Goal: Information Seeking & Learning: Learn about a topic

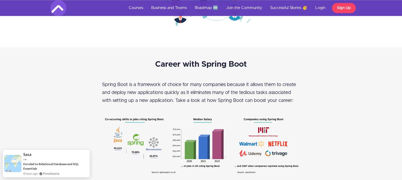
scroll to position [686, 0]
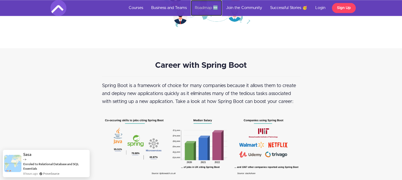
click at [206, 4] on link "Roadmap 🆕" at bounding box center [206, 8] width 31 height 16
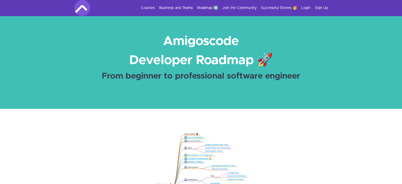
click at [301, 103] on section "Amigoscode Developer Roadmap 🚀 From beginner to professional software engineer" at bounding box center [201, 62] width 402 height 93
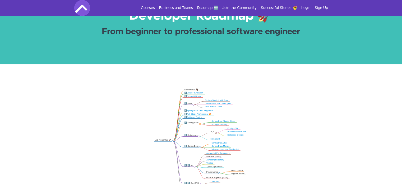
scroll to position [48, 0]
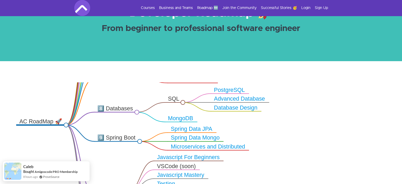
drag, startPoint x: 266, startPoint y: 154, endPoint x: 289, endPoint y: 119, distance: 41.9
click at [289, 119] on icon ".markmap{font:300 16px/20px sans-serif}.markmap-link{fill:none}.markmap-node>ci…" at bounding box center [201, 137] width 402 height 110
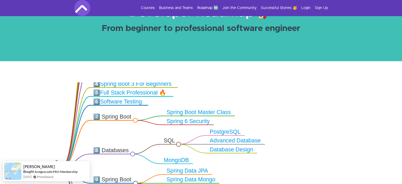
drag, startPoint x: 285, startPoint y: 137, endPoint x: 290, endPoint y: 169, distance: 32.0
click at [290, 169] on icon ".markmap{font:300 16px/20px sans-serif}.markmap-link{fill:none}.markmap-node>ci…" at bounding box center [201, 137] width 402 height 110
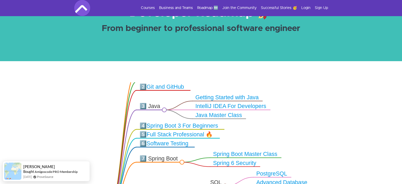
drag, startPoint x: 307, startPoint y: 141, endPoint x: 342, endPoint y: 196, distance: 65.3
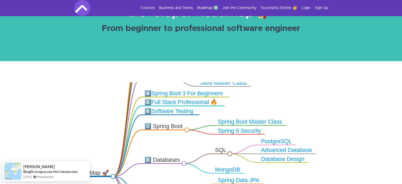
drag, startPoint x: 282, startPoint y: 131, endPoint x: 298, endPoint y: 76, distance: 57.6
click at [298, 76] on div ".markmap{font:300 16px/20px sans-serif}.markmap-link{fill:none}.markmap-node>ci…" at bounding box center [201, 138] width 402 height 154
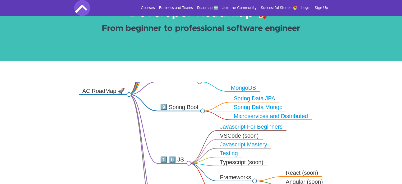
drag, startPoint x: 348, startPoint y: 162, endPoint x: 356, endPoint y: 93, distance: 69.4
click at [356, 93] on icon ".markmap{font:300 16px/20px sans-serif}.markmap-link{fill:none}.markmap-node>ci…" at bounding box center [201, 137] width 402 height 110
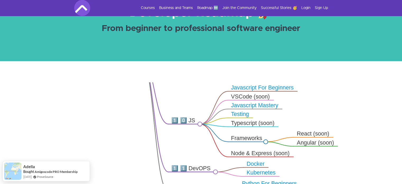
drag, startPoint x: 325, startPoint y: 118, endPoint x: 343, endPoint y: 59, distance: 61.8
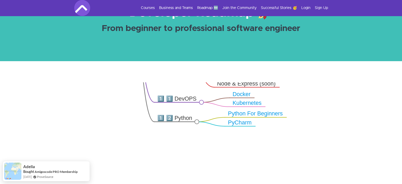
drag, startPoint x: 336, startPoint y: 162, endPoint x: 262, endPoint y: 99, distance: 97.2
click at [262, 99] on icon ".markmap{font:300 16px/20px sans-serif}.markmap-link{fill:none}.markmap-node>ci…" at bounding box center [201, 137] width 402 height 110
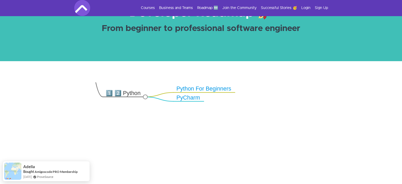
drag, startPoint x: 279, startPoint y: 128, endPoint x: 265, endPoint y: 133, distance: 14.2
click at [265, 133] on icon ".markmap{font:300 16px/20px sans-serif}.markmap-link{fill:none}.markmap-node>ci…" at bounding box center [201, 137] width 402 height 110
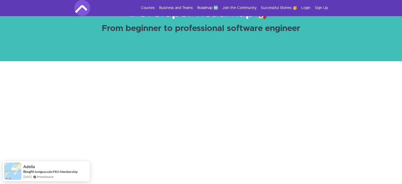
drag, startPoint x: 267, startPoint y: 147, endPoint x: 182, endPoint y: 65, distance: 118.0
click at [182, 65] on div ".markmap{font:300 16px/20px sans-serif}.markmap-link{fill:none}.markmap-node>ci…" at bounding box center [201, 138] width 402 height 154
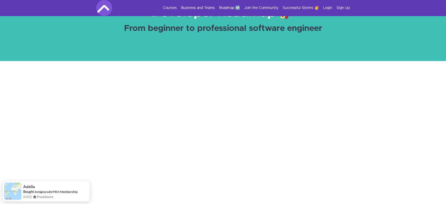
drag, startPoint x: 241, startPoint y: 107, endPoint x: 231, endPoint y: 186, distance: 80.1
click at [231, 183] on icon ".markmap{font:300 16px/20px sans-serif}.markmap-link{fill:none}.markmap-node>ci…" at bounding box center [223, 143] width 446 height 122
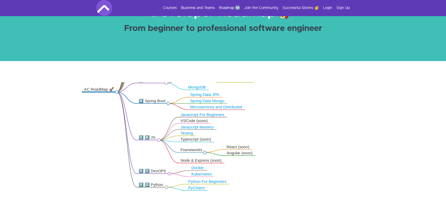
drag, startPoint x: 160, startPoint y: 114, endPoint x: 301, endPoint y: 218, distance: 174.8
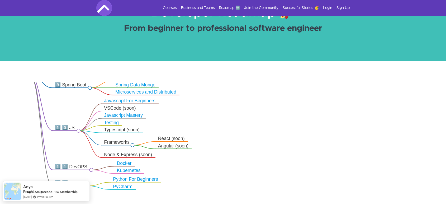
drag, startPoint x: 129, startPoint y: 148, endPoint x: 260, endPoint y: 177, distance: 133.8
click at [260, 177] on icon ".markmap{font:300 16px/20px sans-serif}.markmap-link{fill:none}.markmap-node>ci…" at bounding box center [223, 143] width 446 height 122
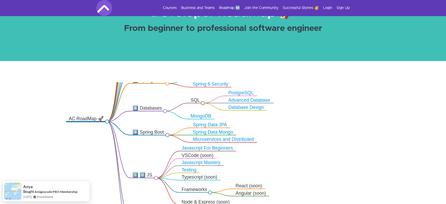
drag, startPoint x: 190, startPoint y: 109, endPoint x: 268, endPoint y: 156, distance: 91.3
click at [268, 156] on icon ".markmap{font:300 16px/20px sans-serif}.markmap-link{fill:none}.markmap-node>ci…" at bounding box center [223, 143] width 446 height 122
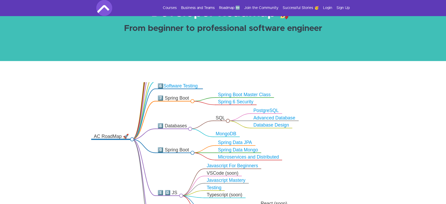
drag, startPoint x: 283, startPoint y: 133, endPoint x: 308, endPoint y: 150, distance: 30.7
click at [308, 150] on icon ".markmap{font:300 16px/20px sans-serif}.markmap-link{fill:none}.markmap-node>ci…" at bounding box center [223, 143] width 446 height 122
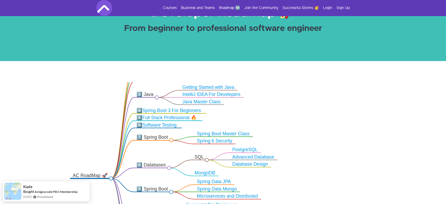
drag, startPoint x: 183, startPoint y: 121, endPoint x: 161, endPoint y: 161, distance: 46.3
click at [161, 161] on icon ".markmap{font:300 16px/20px sans-serif}.markmap-link{fill:none}.markmap-node>ci…" at bounding box center [223, 143] width 446 height 122
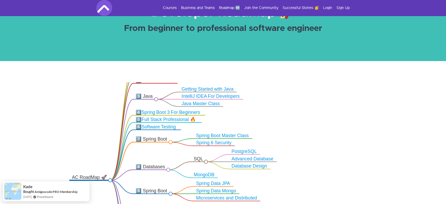
click at [165, 110] on link "Spring Boot 3 For Beginners" at bounding box center [171, 112] width 59 height 5
click at [262, 7] on link "Join the Community" at bounding box center [261, 7] width 34 height 5
